Goal: Information Seeking & Learning: Learn about a topic

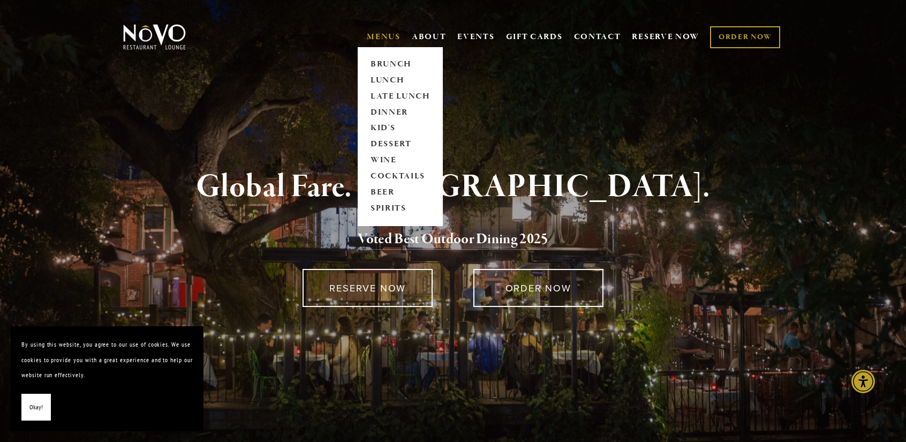
click at [378, 32] on link "MENUS" at bounding box center [384, 37] width 34 height 11
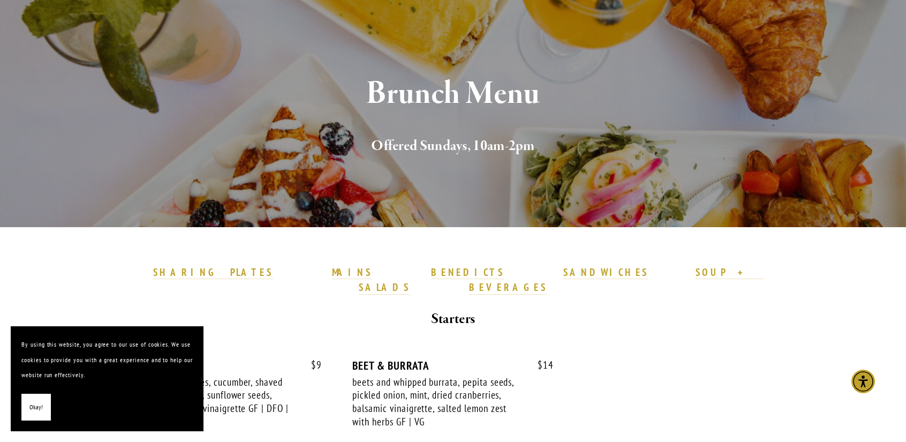
scroll to position [100, 0]
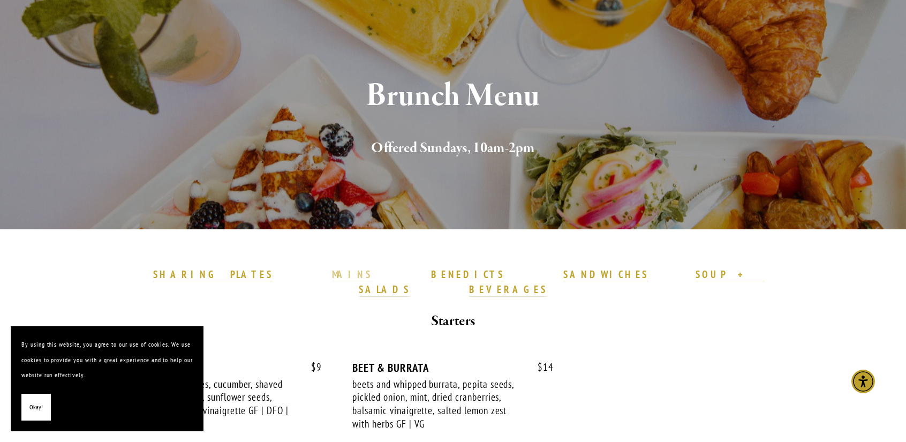
click at [362, 279] on strong "MAINS" at bounding box center [352, 274] width 40 height 13
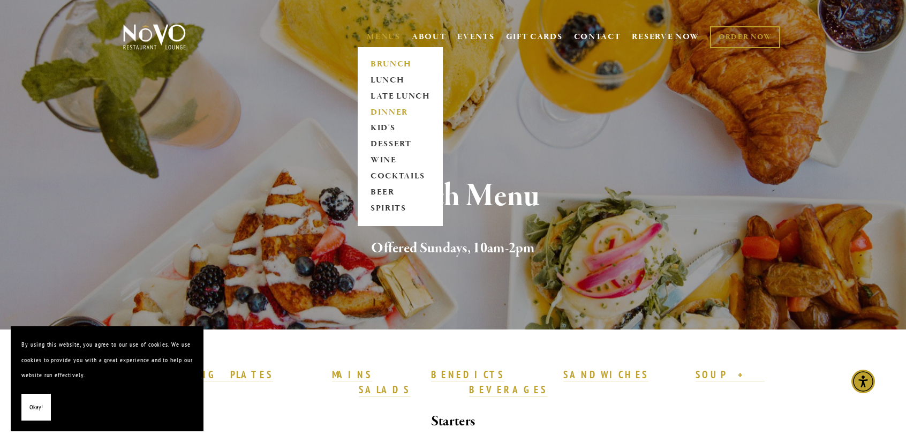
click at [393, 110] on link "DINNER" at bounding box center [400, 112] width 67 height 16
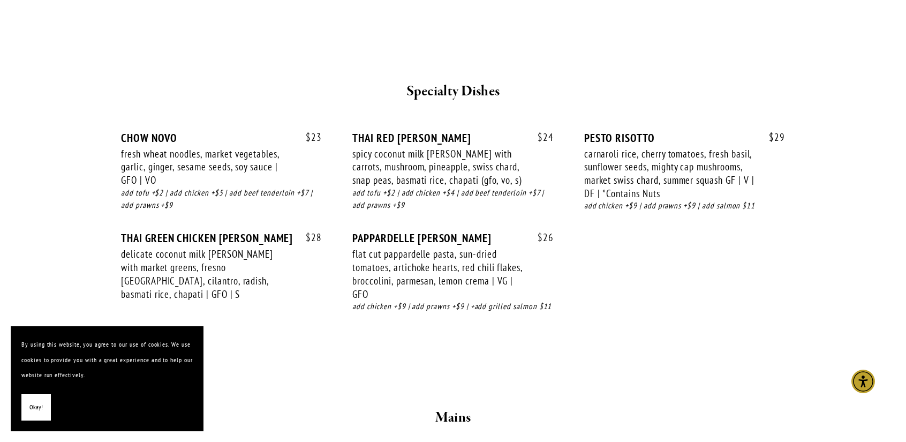
scroll to position [1429, 0]
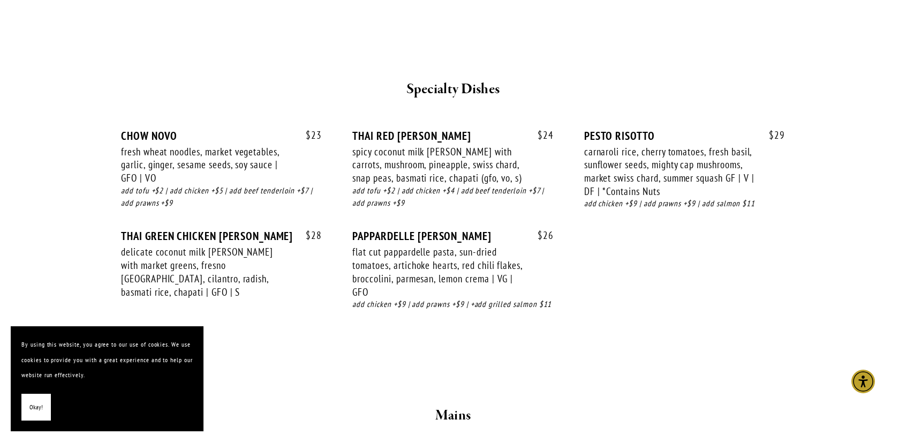
drag, startPoint x: 914, startPoint y: 115, endPoint x: 913, endPoint y: 254, distance: 139.3
click at [906, 254] on html "By using this website, you agree to our use of cookies. We use cookies to provi…" at bounding box center [453, 177] width 906 height 3213
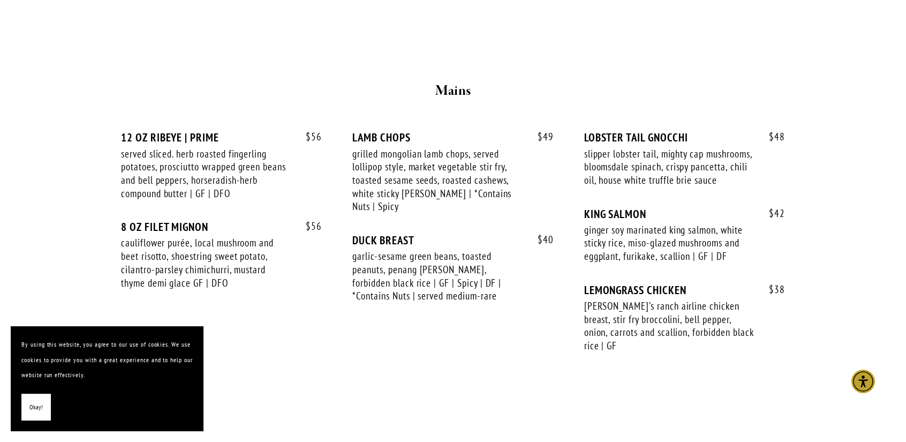
scroll to position [1716, 0]
